Goal: Complete application form

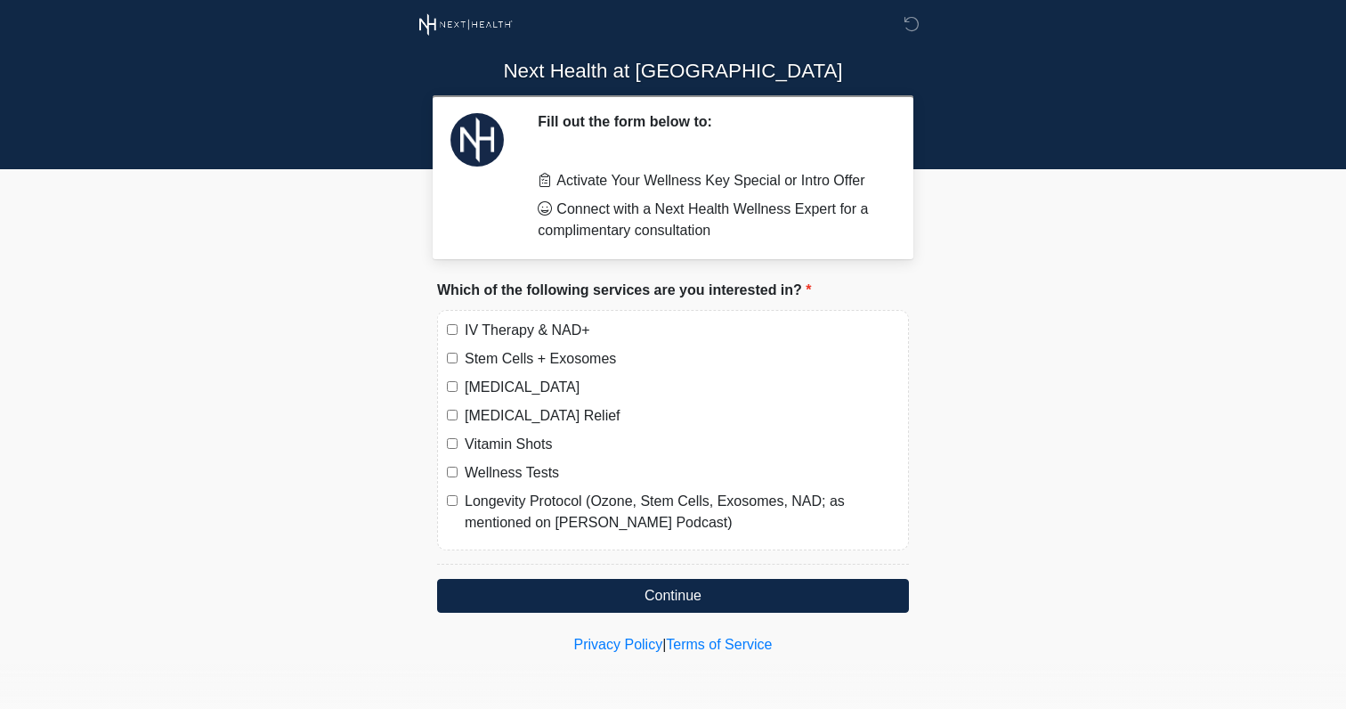
scroll to position [8, 0]
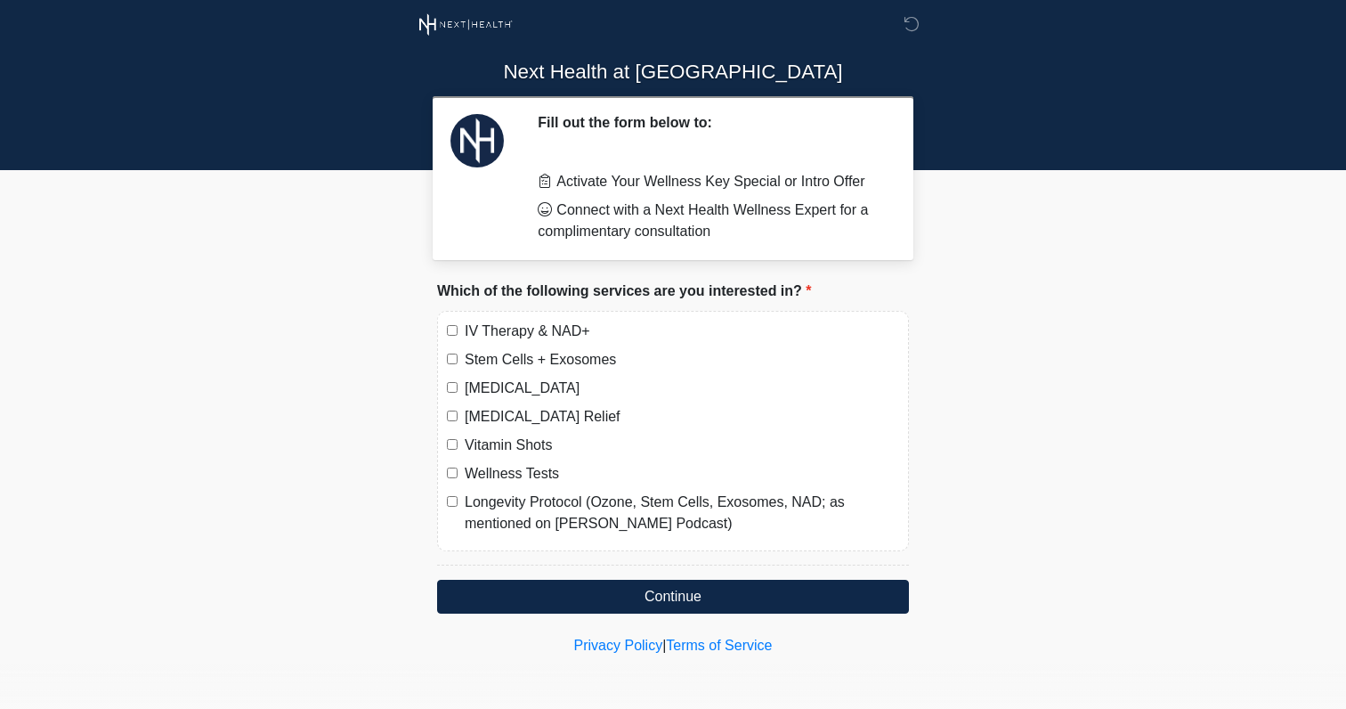
click at [495, 337] on label "IV Therapy & NAD+" at bounding box center [682, 331] width 435 height 21
click at [516, 587] on button "Continue" at bounding box center [673, 597] width 472 height 34
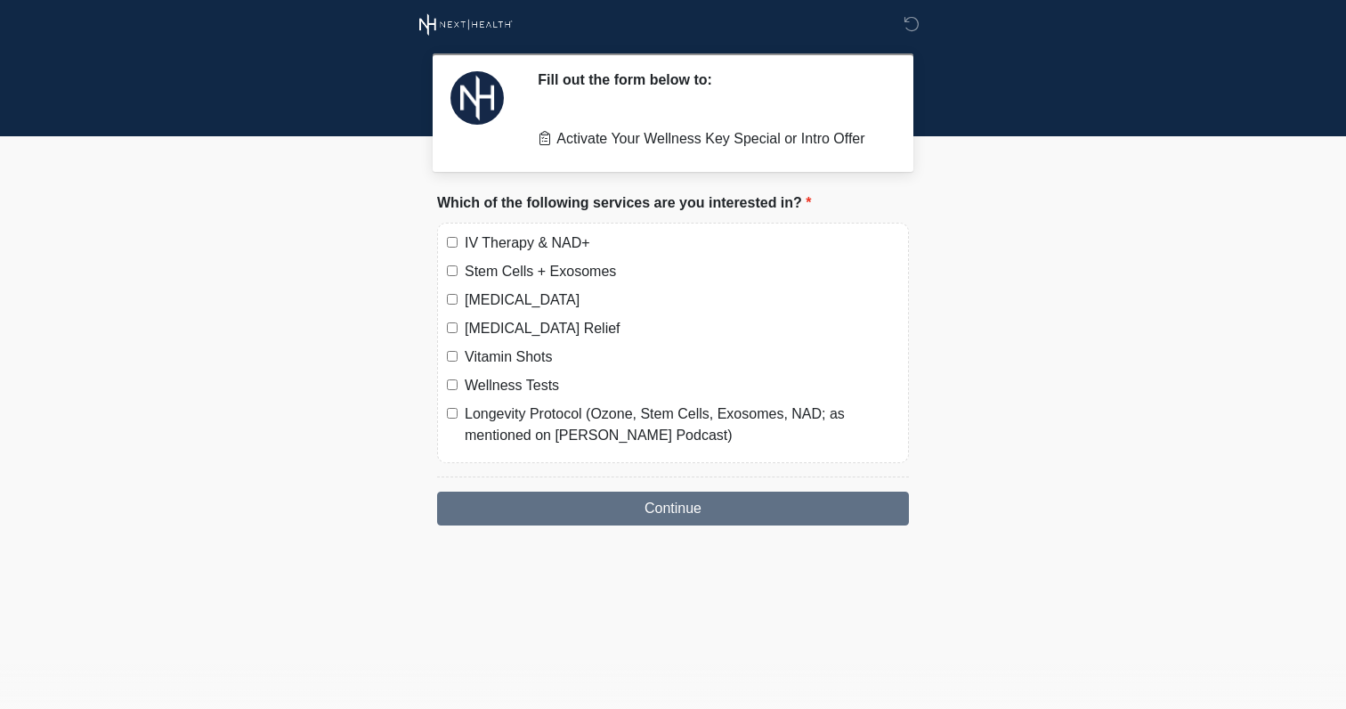
scroll to position [0, 0]
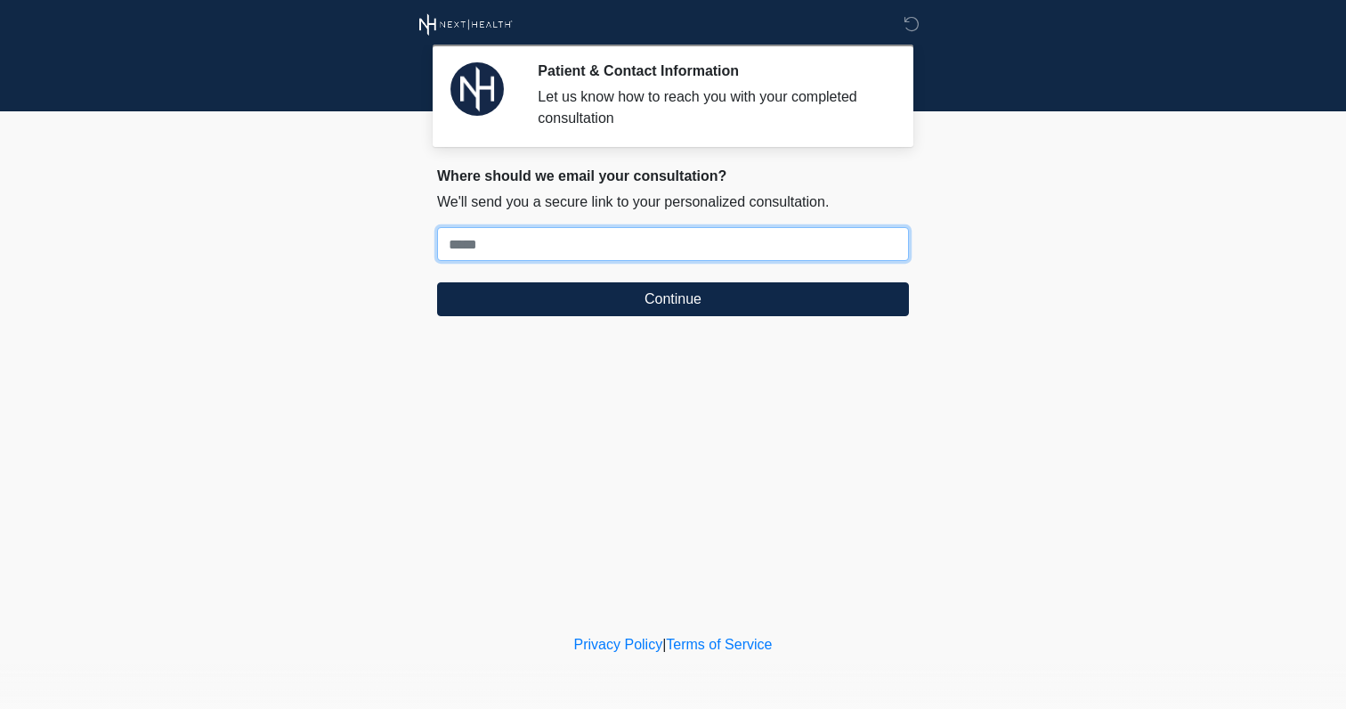
click at [480, 248] on input "Where should we email your treatment plan?" at bounding box center [673, 244] width 472 height 34
click at [429, 4] on div at bounding box center [660, 24] width 534 height 49
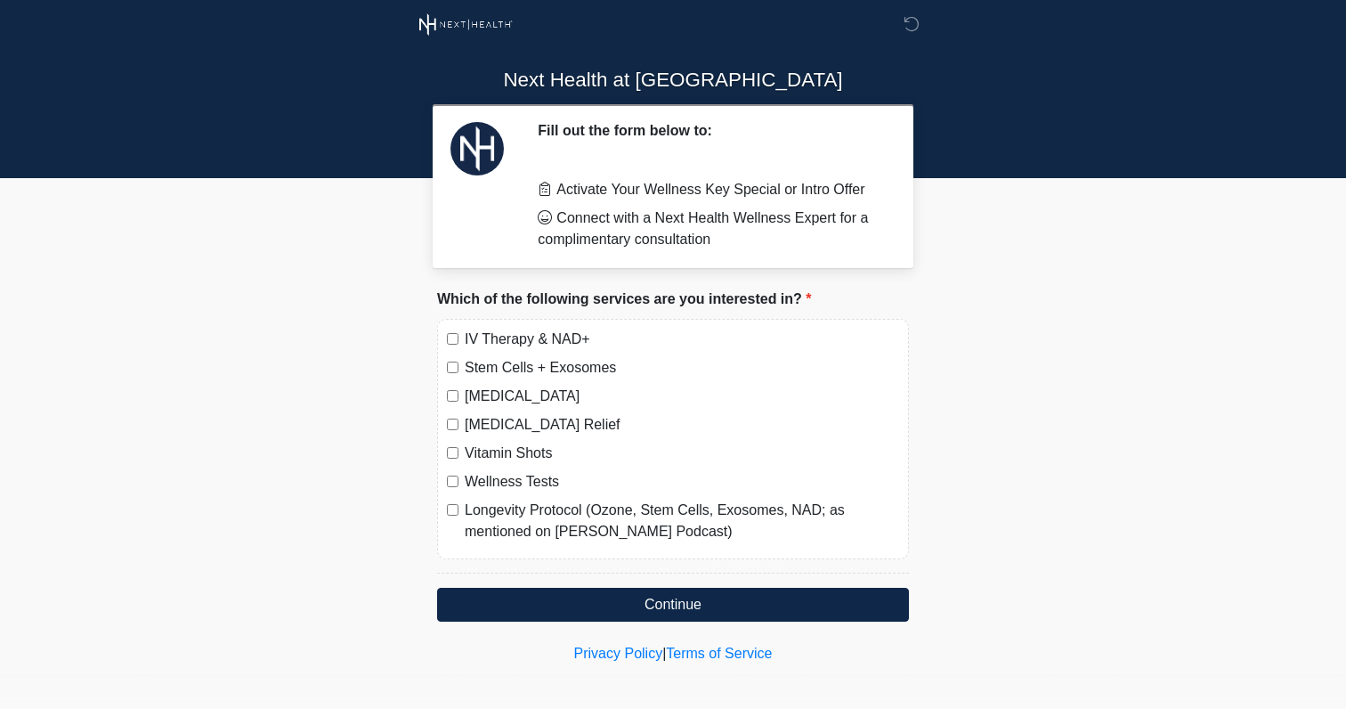
click at [719, 209] on li "Connect with a Next Health Wellness Expert for a complimentary consultation" at bounding box center [710, 228] width 345 height 43
click at [449, 430] on div "[MEDICAL_DATA] Relief" at bounding box center [673, 424] width 452 height 21
click at [450, 429] on div "[MEDICAL_DATA] Relief" at bounding box center [673, 424] width 452 height 21
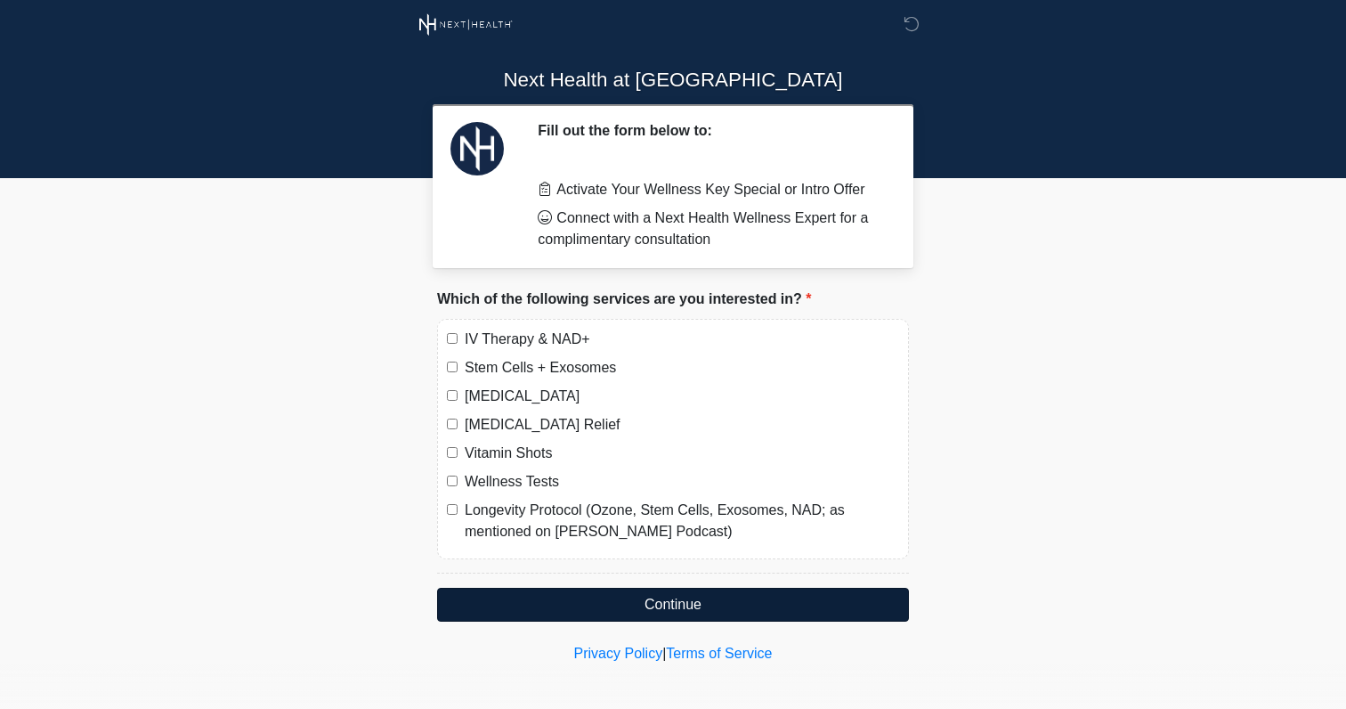
click at [556, 610] on button "Continue" at bounding box center [673, 605] width 472 height 34
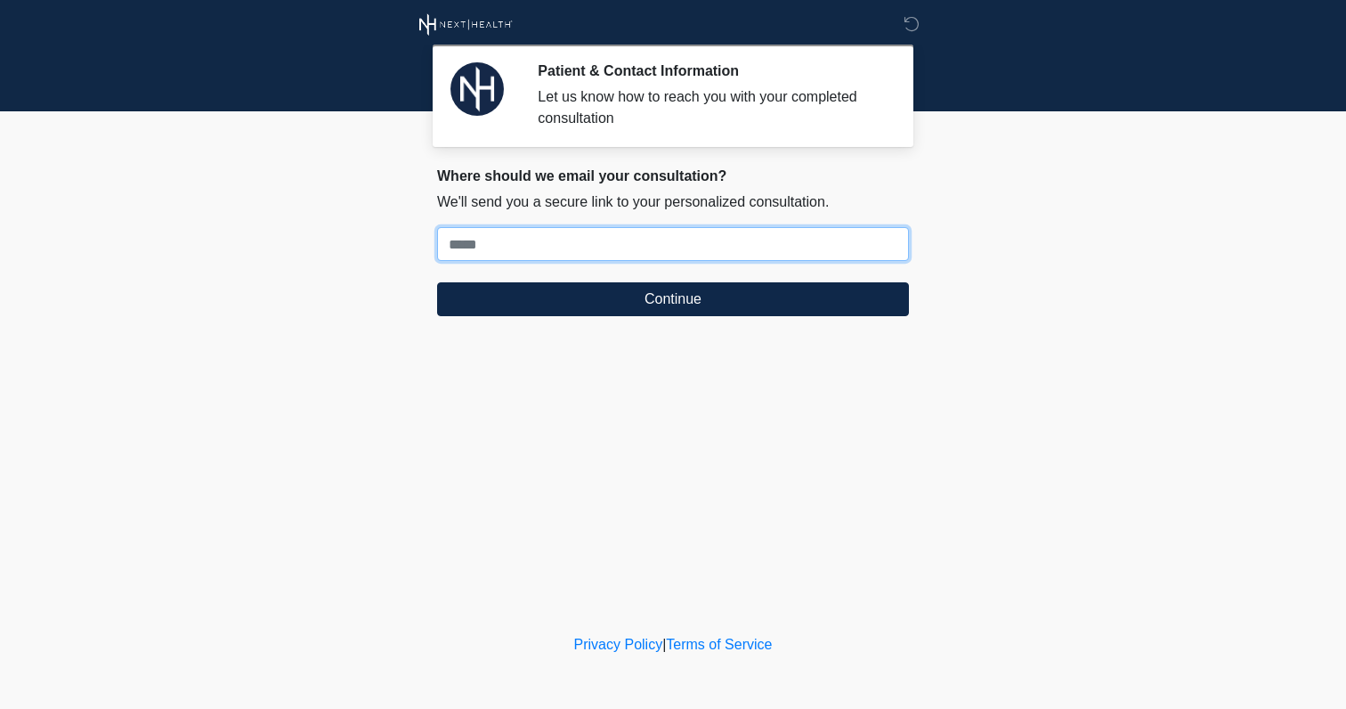
click at [492, 245] on input "Where should we email your treatment plan?" at bounding box center [673, 244] width 472 height 34
type input "*"
